Goal: Transaction & Acquisition: Purchase product/service

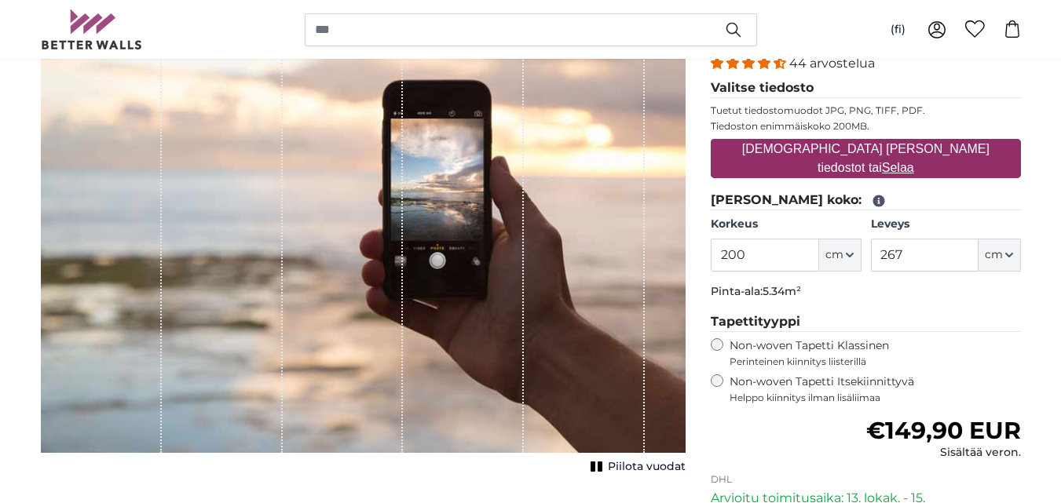
scroll to position [236, 0]
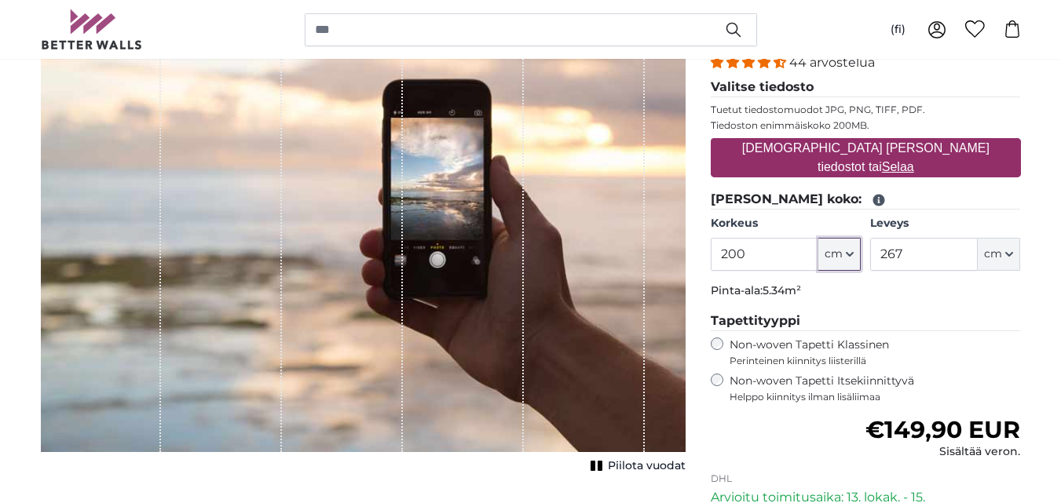
click at [852, 252] on icon "button" at bounding box center [850, 255] width 8 height 8
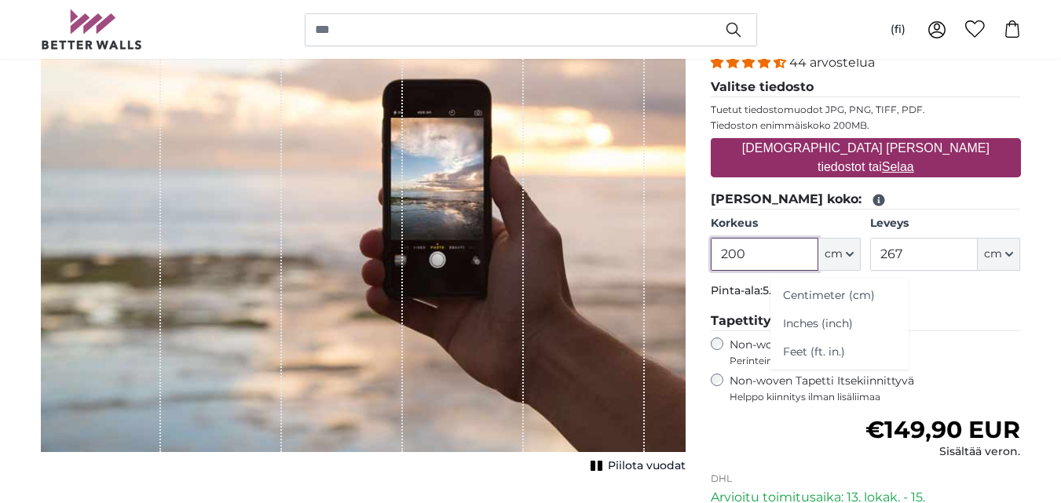
click at [780, 258] on input "200" at bounding box center [765, 254] width 108 height 33
type input "250"
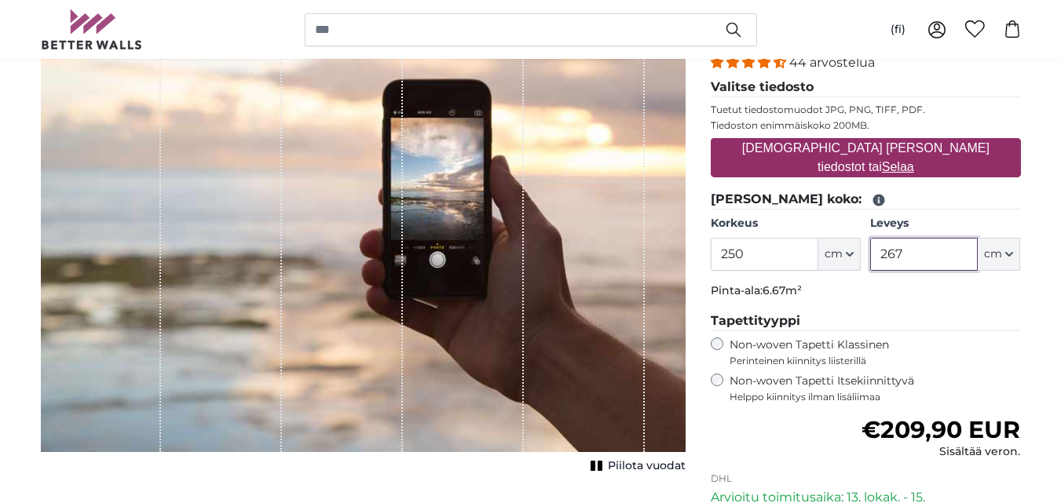
click at [928, 254] on input "267" at bounding box center [924, 254] width 108 height 33
type input "2"
type input "500"
click at [991, 290] on p "Pinta-ala: 12.50m²" at bounding box center [866, 292] width 310 height 16
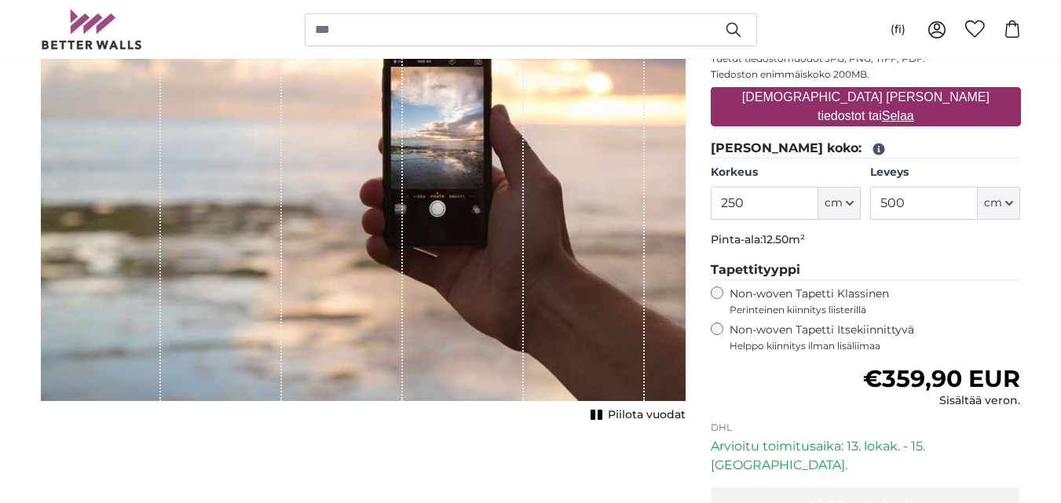
scroll to position [314, 0]
